Goal: Understand process/instructions: Learn about a topic

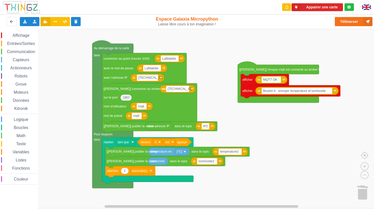
click at [24, 108] on span "Kitronik" at bounding box center [20, 109] width 15 height 4
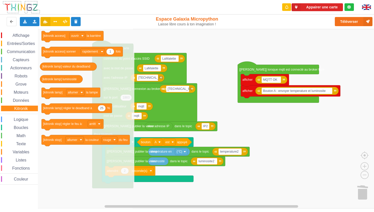
click at [22, 109] on span "Kitronik" at bounding box center [20, 109] width 15 height 4
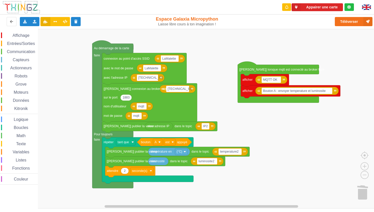
click at [21, 92] on span "Moteurs" at bounding box center [21, 92] width 16 height 4
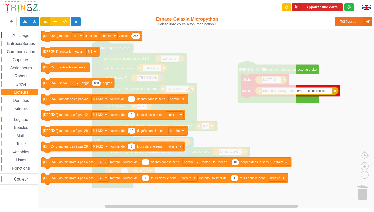
click at [20, 89] on div "Affichage Entrées/Sorties Communication Capteurs Actionneurs Robots Grove Moteu…" at bounding box center [19, 109] width 38 height 152
click at [20, 86] on span "Grove" at bounding box center [21, 84] width 13 height 4
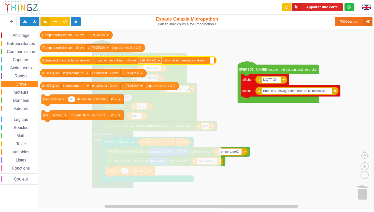
click at [157, 62] on rect "Espace de travail de Blocky" at bounding box center [150, 60] width 24 height 6
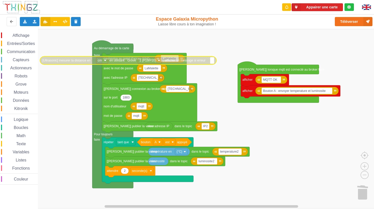
click at [157, 58] on rect "Espace de travail de Blocky" at bounding box center [150, 60] width 24 height 6
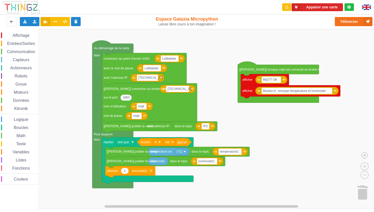
click at [22, 87] on div "Affichage Entrées/Sorties Communication Capteurs Actionneurs Robots Grove Moteu…" at bounding box center [19, 109] width 38 height 152
click at [22, 85] on span "Grove" at bounding box center [21, 84] width 13 height 4
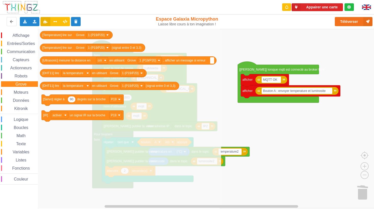
click at [23, 101] on span "Données" at bounding box center [21, 100] width 18 height 4
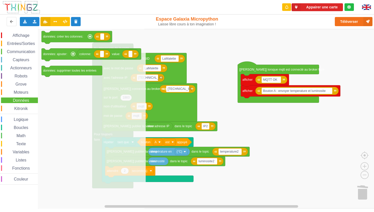
click at [15, 76] on span "Robots" at bounding box center [21, 76] width 15 height 4
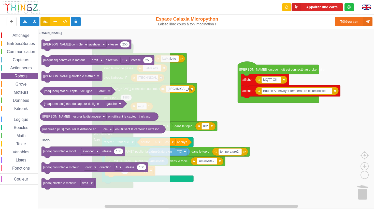
click at [19, 84] on span "Grove" at bounding box center [21, 84] width 13 height 4
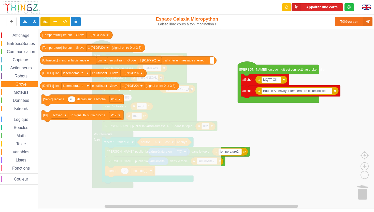
click at [19, 92] on span "Moteurs" at bounding box center [21, 92] width 16 height 4
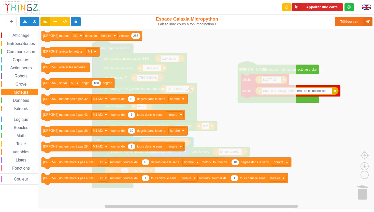
click at [21, 69] on span "Actionneurs" at bounding box center [20, 68] width 23 height 4
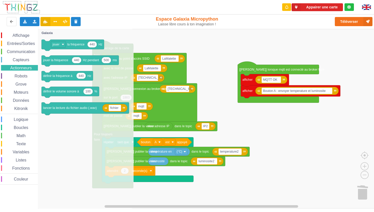
click at [21, 61] on span "Capteurs" at bounding box center [21, 60] width 18 height 4
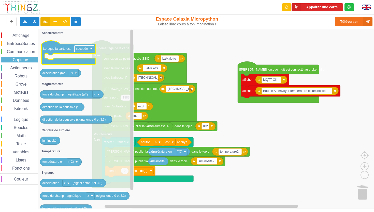
click at [89, 49] on rect "Espace de travail de Blocky" at bounding box center [85, 49] width 20 height 6
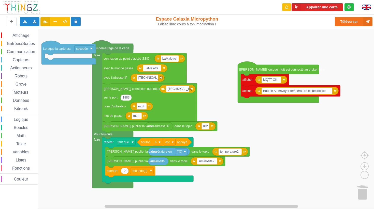
click at [89, 49] on rect "Espace de travail de Blocky" at bounding box center [85, 49] width 20 height 6
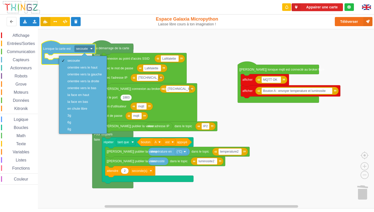
click at [80, 33] on rect "Espace de travail de Blocky" at bounding box center [189, 119] width 378 height 180
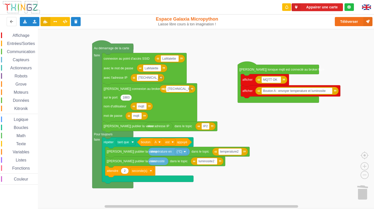
click at [26, 52] on span "Communication" at bounding box center [21, 52] width 30 height 4
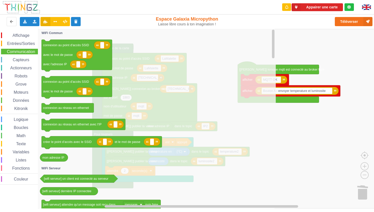
click at [31, 48] on div "Affichage Entrées/Sorties Communication Capteurs Actionneurs Robots Grove Moteu…" at bounding box center [19, 109] width 38 height 152
click at [30, 43] on span "Entrées/Sorties" at bounding box center [20, 43] width 29 height 4
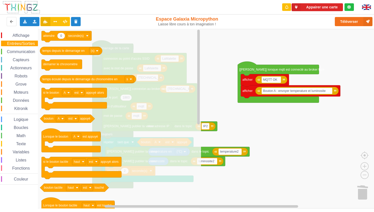
click at [24, 37] on span "Affichage" at bounding box center [21, 35] width 18 height 4
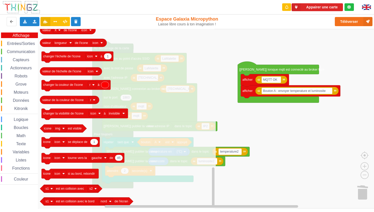
click at [21, 76] on span "Robots" at bounding box center [21, 76] width 15 height 4
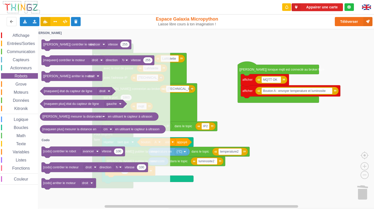
click at [28, 85] on div "Grove" at bounding box center [19, 84] width 37 height 6
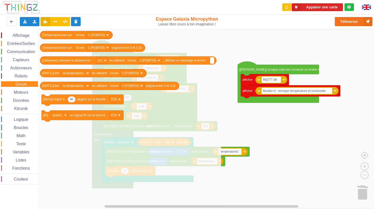
click at [19, 76] on span "Robots" at bounding box center [21, 76] width 15 height 4
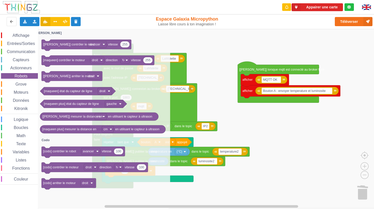
click at [19, 66] on span "Actionneurs" at bounding box center [20, 68] width 23 height 4
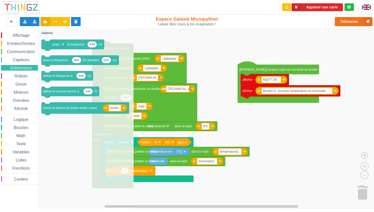
click at [19, 61] on span "Capteurs" at bounding box center [21, 60] width 18 height 4
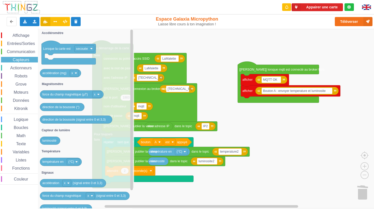
click at [17, 55] on div "Affichage Entrées/Sorties Communication Capteurs Actionneurs Robots Grove Moteu…" at bounding box center [19, 109] width 38 height 152
click at [17, 52] on span "Communication" at bounding box center [21, 52] width 30 height 4
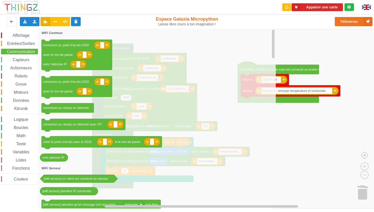
click at [16, 42] on span "Entrées/Sorties" at bounding box center [20, 43] width 29 height 4
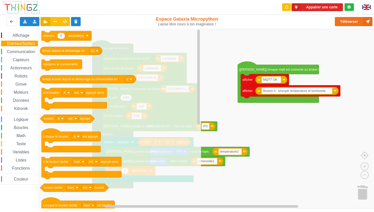
click at [15, 35] on span "Affichage" at bounding box center [21, 35] width 18 height 4
